Goal: Task Accomplishment & Management: Complete application form

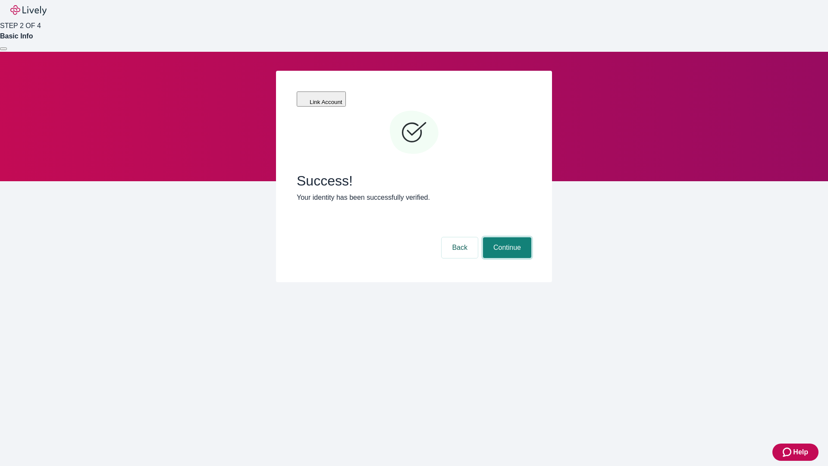
click at [506, 237] on button "Continue" at bounding box center [507, 247] width 48 height 21
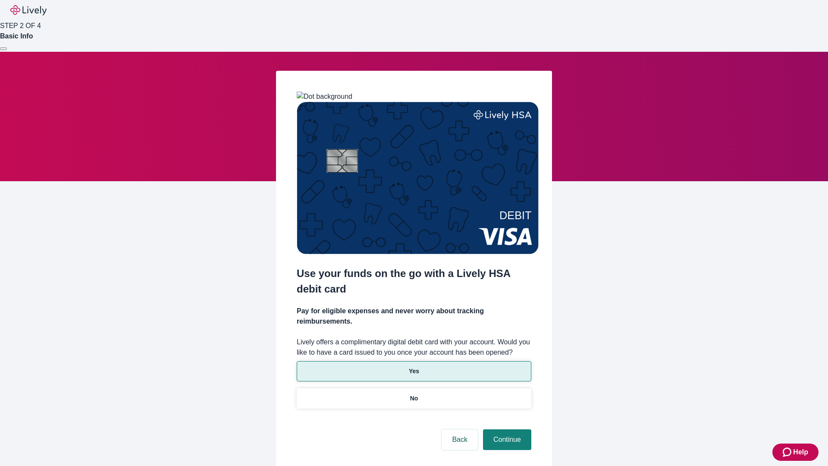
click at [414, 367] on p "Yes" at bounding box center [414, 371] width 10 height 9
click at [506, 429] on button "Continue" at bounding box center [507, 439] width 48 height 21
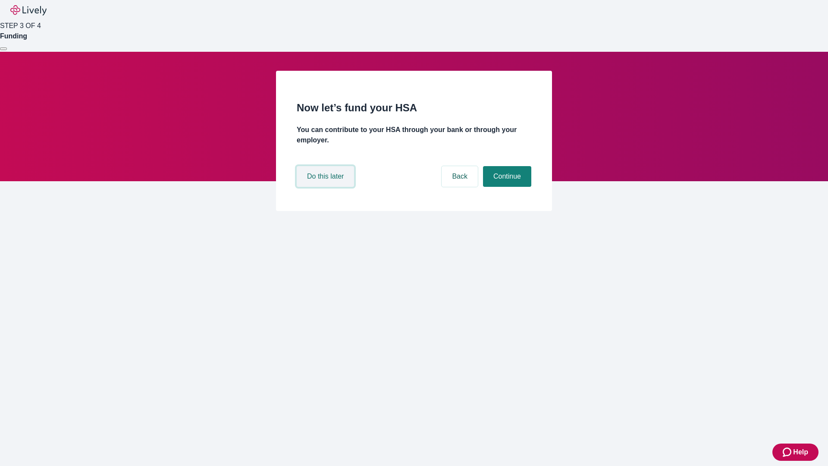
click at [327, 187] on button "Do this later" at bounding box center [325, 176] width 57 height 21
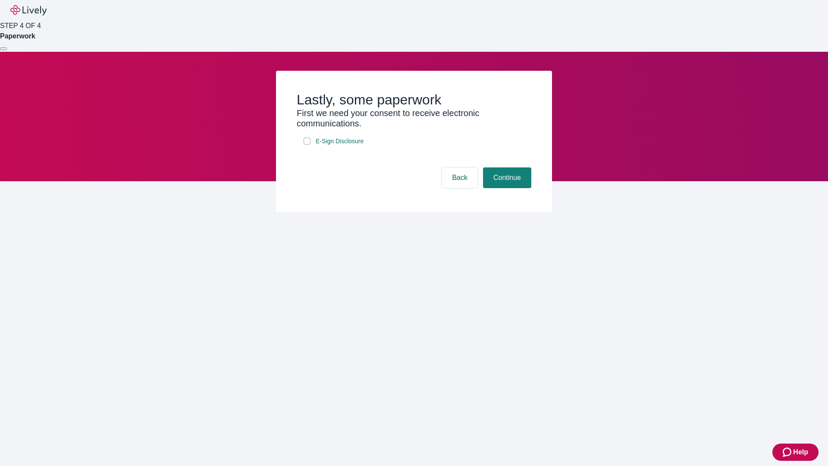
click at [307, 145] on input "E-Sign Disclosure" at bounding box center [307, 141] width 7 height 7
checkbox input "true"
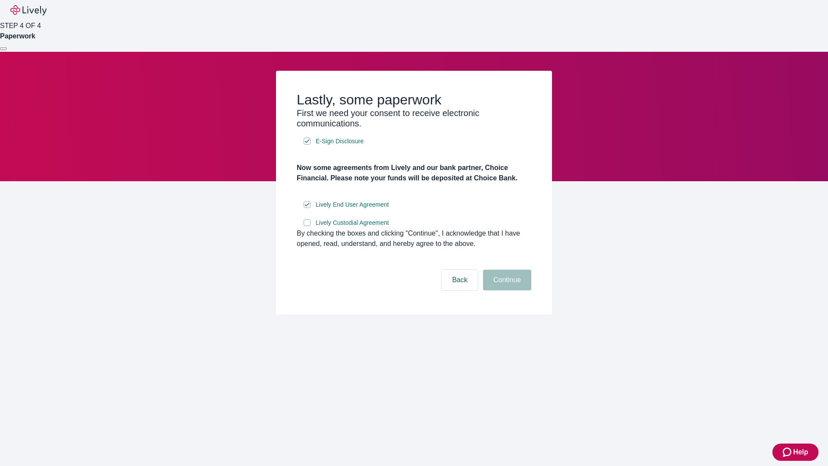
click at [307, 226] on input "Lively Custodial Agreement" at bounding box center [307, 222] width 7 height 7
checkbox input "true"
click at [506, 290] on button "Continue" at bounding box center [507, 280] width 48 height 21
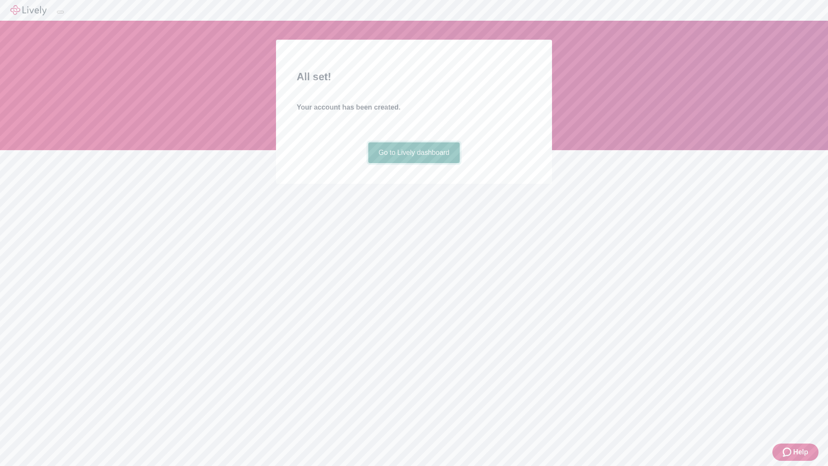
click at [414, 163] on link "Go to Lively dashboard" at bounding box center [414, 152] width 92 height 21
